Goal: Task Accomplishment & Management: Complete application form

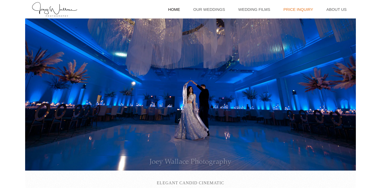
click at [297, 8] on link "Price Inquiry" at bounding box center [298, 9] width 35 height 19
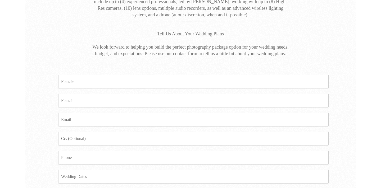
scroll to position [123, 0]
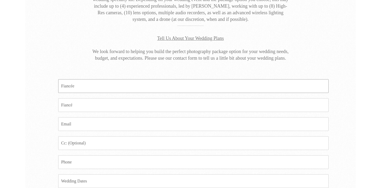
click at [73, 87] on input "Fiancee *" at bounding box center [193, 86] width 270 height 14
type input "Anand Kalola"
type input "Sonia Patel"
type input "[EMAIL_ADDRESS][DOMAIN_NAME]"
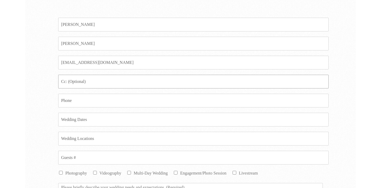
scroll to position [197, 0]
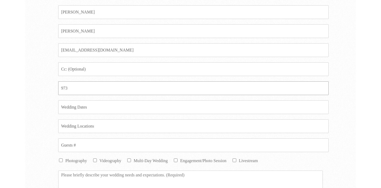
type input "9734079347"
type input "[EMAIL_ADDRESS][DOMAIN_NAME]"
click at [93, 105] on input "Date *" at bounding box center [193, 107] width 270 height 14
click at [95, 64] on input "[EMAIL_ADDRESS][DOMAIN_NAME]" at bounding box center [193, 69] width 270 height 14
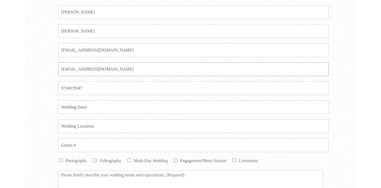
click at [95, 64] on input "[EMAIL_ADDRESS][DOMAIN_NAME]" at bounding box center [193, 69] width 270 height 14
click at [72, 110] on input "Date *" at bounding box center [193, 107] width 270 height 14
type input "Fall 2026"
type input "Atlanta Aread"
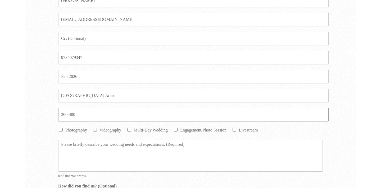
scroll to position [231, 0]
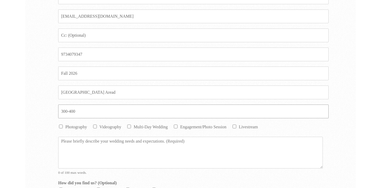
type input "300-400"
click at [100, 126] on label "Videography" at bounding box center [110, 127] width 22 height 4
click at [97, 126] on input "Videography" at bounding box center [95, 127] width 4 height 4
checkbox input "true"
click at [65, 127] on label "Photography" at bounding box center [76, 127] width 22 height 4
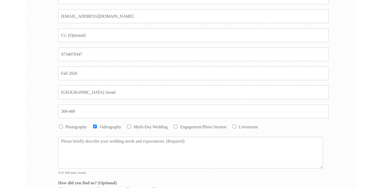
click at [63, 127] on input "Photography" at bounding box center [61, 127] width 4 height 4
checkbox input "true"
click at [154, 126] on label "Multi-Day Wedding" at bounding box center [151, 127] width 34 height 4
click at [131, 126] on input "Multi-Day Wedding" at bounding box center [129, 127] width 4 height 4
checkbox input "true"
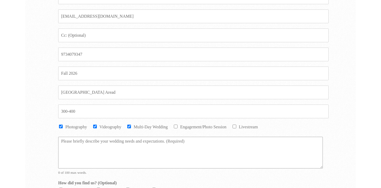
click at [140, 147] on textarea "Message *" at bounding box center [190, 153] width 264 height 32
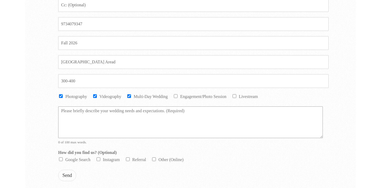
paste textarea "Hope you are doing well. My fiance and I are getting married later next year 20…"
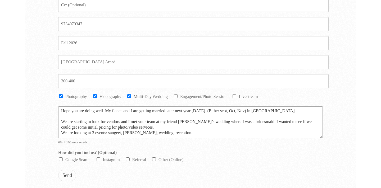
scroll to position [249, 0]
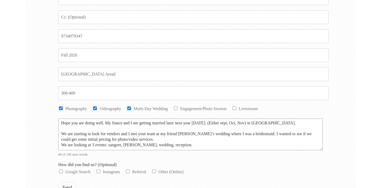
click at [62, 122] on textarea "Hope you are doing well. My fiance and I are getting married later next year 20…" at bounding box center [190, 135] width 264 height 32
drag, startPoint x: 252, startPoint y: 134, endPoint x: 27, endPoint y: 132, distance: 224.5
click at [27, 132] on div "Fiancee * Anand Kalola Fiance * Sonia Patel Email * anandvkalola1@gmail.com Ema…" at bounding box center [190, 88] width 330 height 297
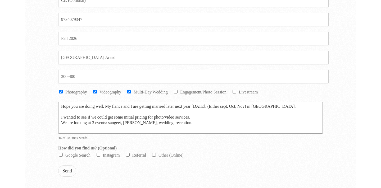
scroll to position [265, 0]
click at [128, 123] on textarea "Hope you are doing well. My fiance and I are getting married later next year 20…" at bounding box center [190, 118] width 264 height 32
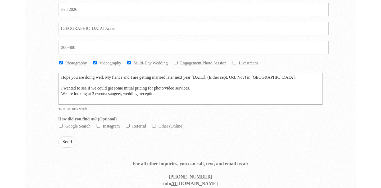
scroll to position [295, 0]
type textarea "Hope you are doing well. My fiance and I are getting married later next year 20…"
click at [66, 126] on label "Google Search" at bounding box center [77, 126] width 25 height 4
click at [63, 126] on input "Google Search" at bounding box center [61, 126] width 4 height 4
checkbox input "true"
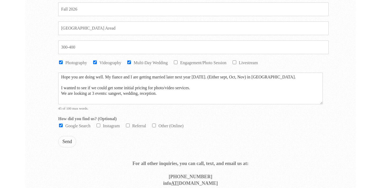
click at [112, 125] on label "Instagram" at bounding box center [111, 126] width 17 height 4
click at [100, 125] on input "Instagram" at bounding box center [99, 126] width 4 height 4
click at [111, 125] on label "Instagram" at bounding box center [111, 126] width 17 height 4
click at [100, 125] on input "Instagram" at bounding box center [99, 126] width 4 height 4
checkbox input "false"
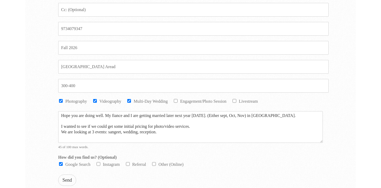
scroll to position [252, 0]
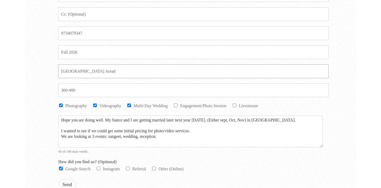
click at [80, 71] on input "Atlanta Aread" at bounding box center [193, 72] width 270 height 14
drag, startPoint x: 80, startPoint y: 71, endPoint x: 112, endPoint y: 94, distance: 38.6
click at [84, 72] on input "Atlanta Aread" at bounding box center [193, 72] width 270 height 14
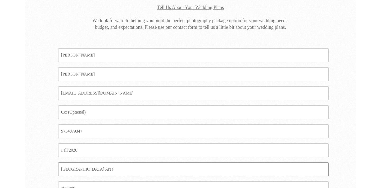
scroll to position [153, 0]
type input "[GEOGRAPHIC_DATA] Area"
click at [43, 113] on div "Fiancee * Anand Kalola Fiance * Sonia Patel Email * anandvkalola1@gmail.com Ema…" at bounding box center [190, 184] width 330 height 297
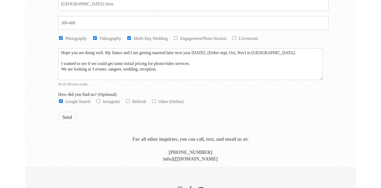
scroll to position [319, 0]
click at [70, 117] on button "Send" at bounding box center [67, 117] width 18 height 11
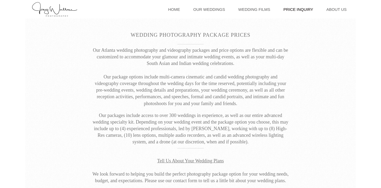
scroll to position [154, 0]
